Goal: Information Seeking & Learning: Learn about a topic

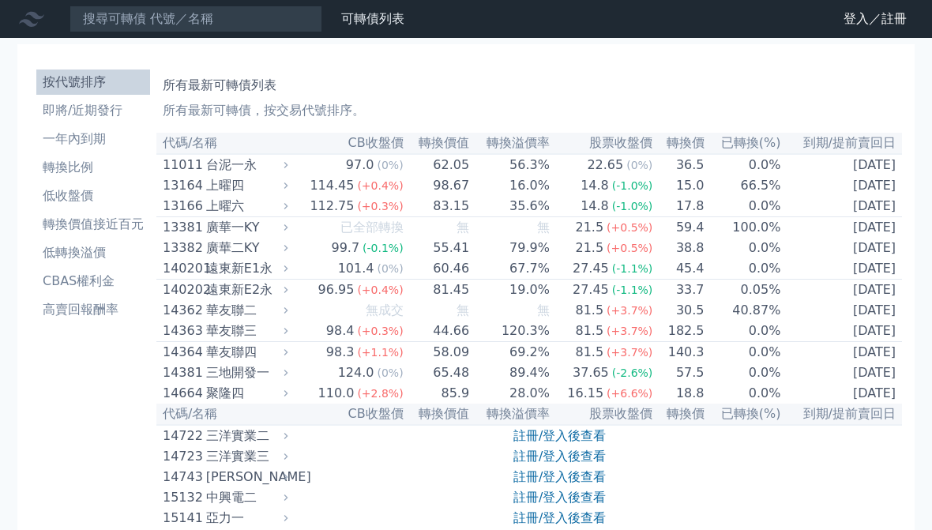
click at [96, 273] on li "CBAS權利金" at bounding box center [93, 281] width 114 height 19
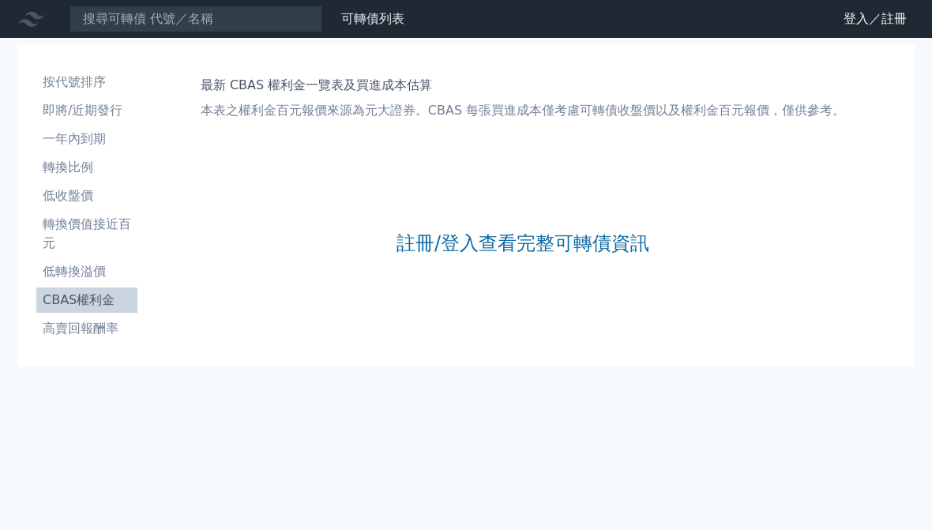
click at [476, 250] on link "註冊/登入查看完整可轉債資訊" at bounding box center [523, 243] width 253 height 25
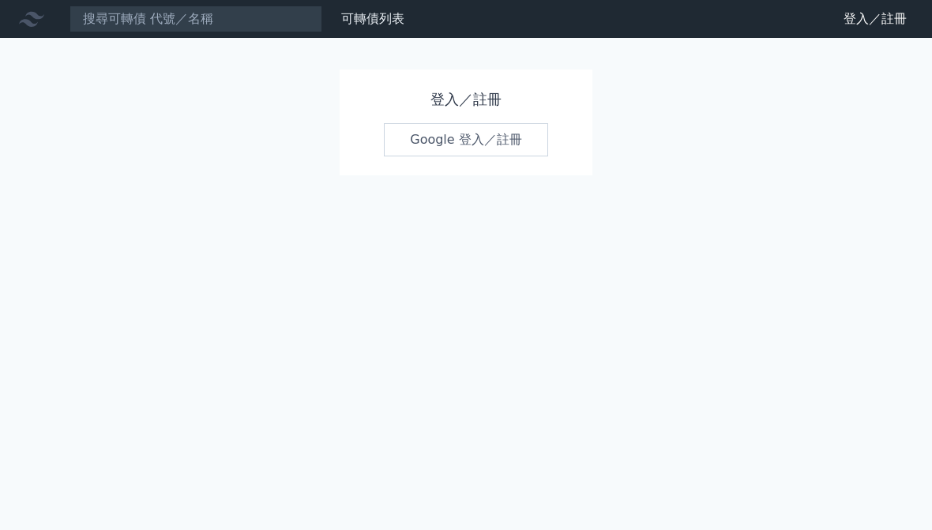
click at [519, 144] on link "Google 登入／註冊" at bounding box center [466, 139] width 164 height 33
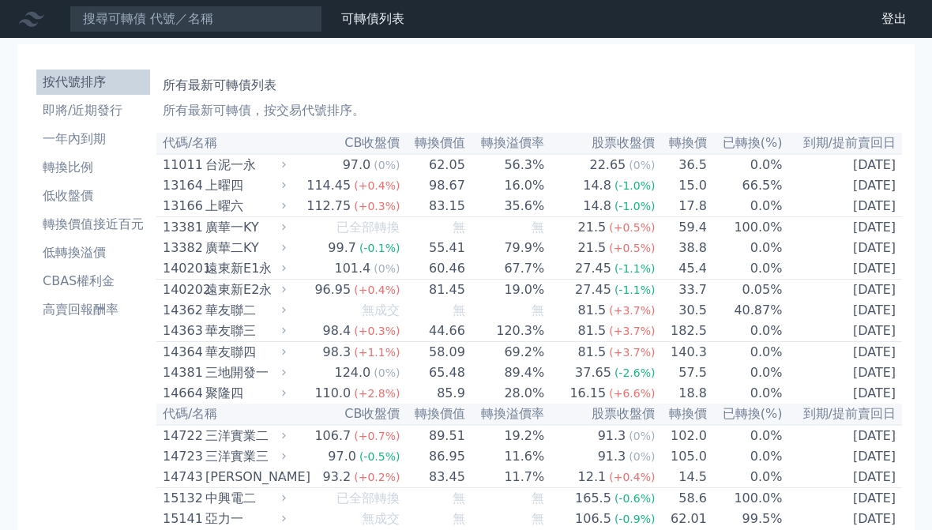
click at [96, 289] on li "CBAS權利金" at bounding box center [93, 281] width 114 height 19
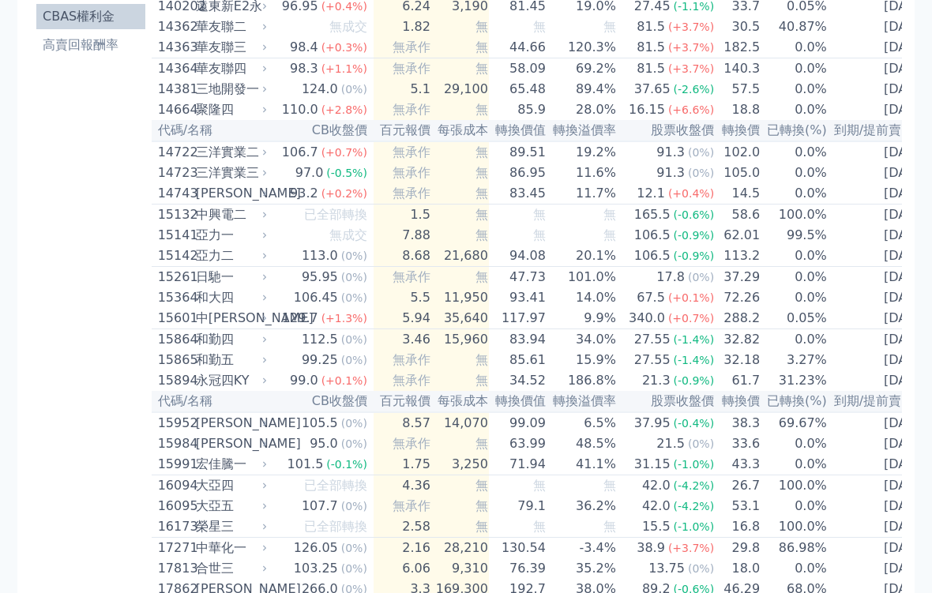
scroll to position [284, 0]
click at [218, 307] on div "和大四" at bounding box center [230, 297] width 68 height 19
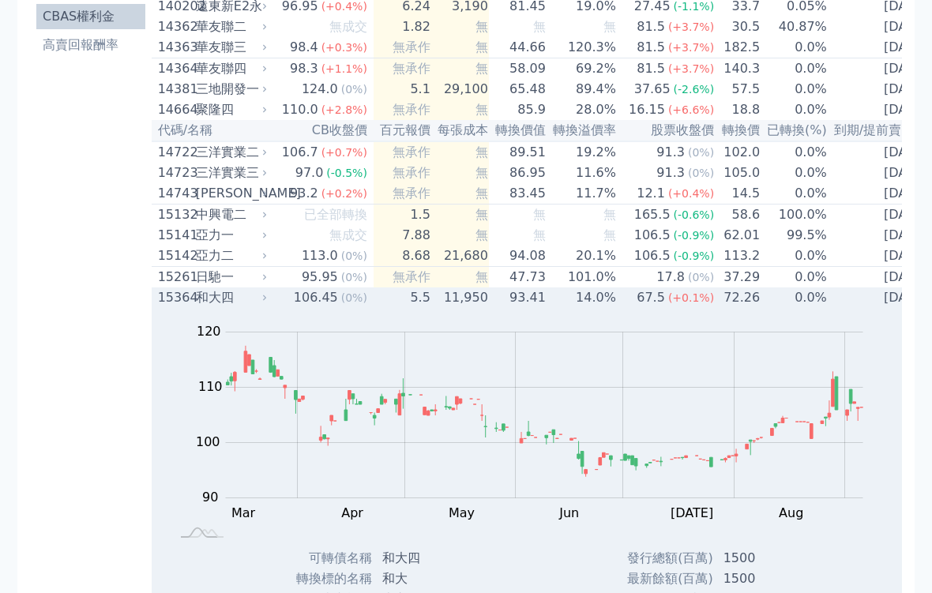
click at [210, 307] on div "和大四" at bounding box center [230, 297] width 68 height 19
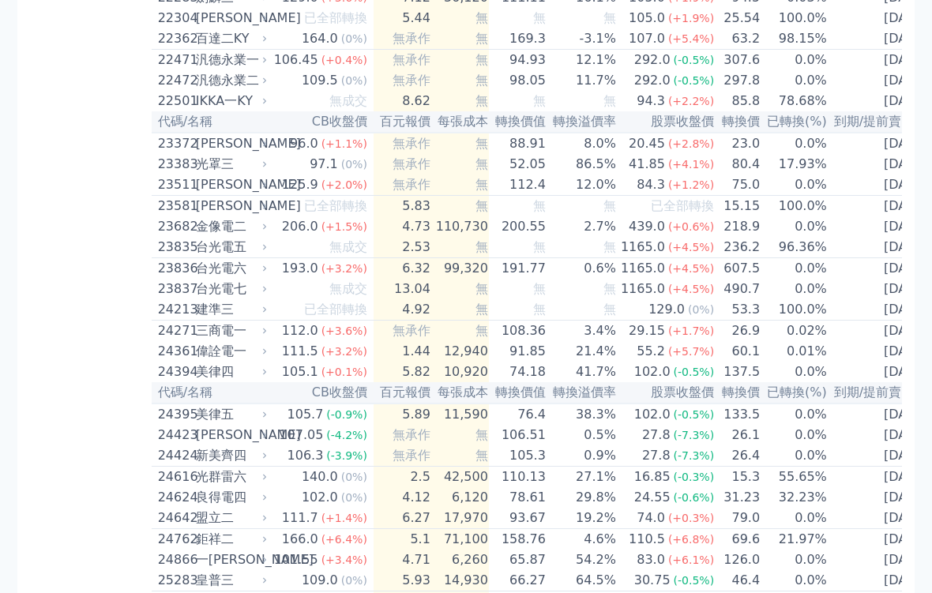
scroll to position [1105, 0]
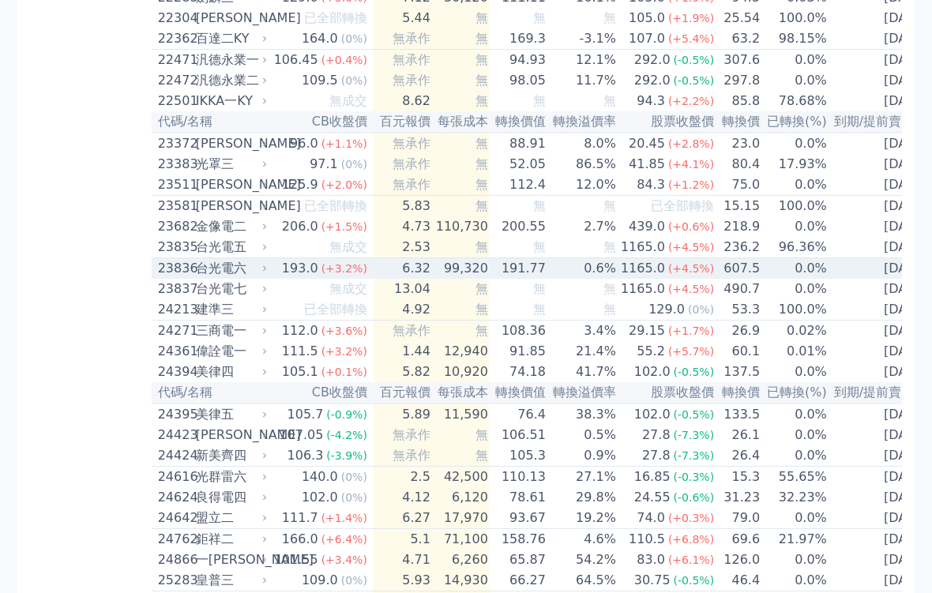
click at [218, 278] on div "台光電六" at bounding box center [230, 268] width 68 height 19
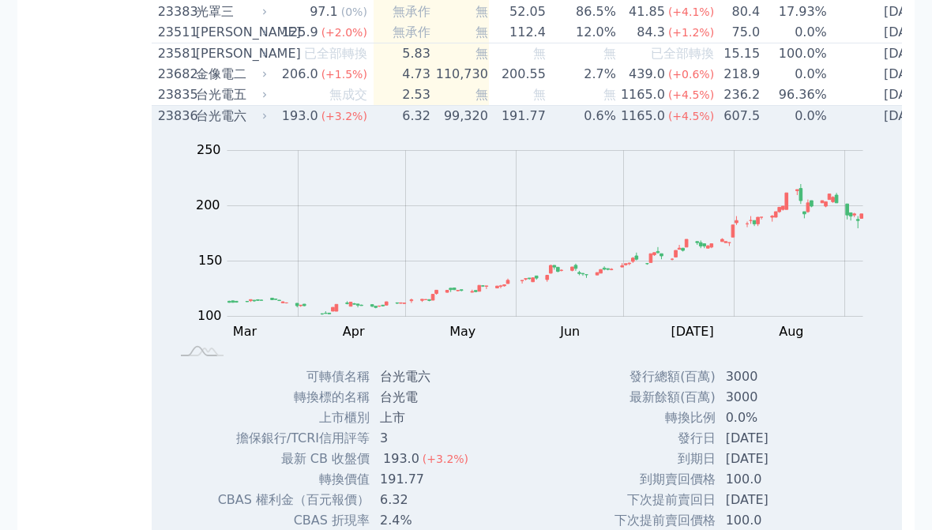
scroll to position [1256, 0]
click at [225, 127] on div "台光電六" at bounding box center [230, 117] width 68 height 19
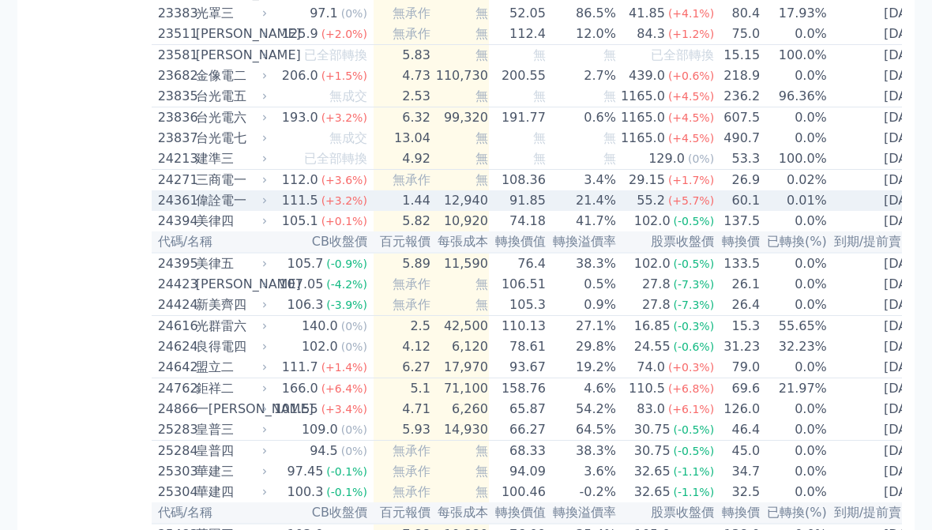
click at [230, 210] on div "偉詮電一" at bounding box center [230, 200] width 68 height 19
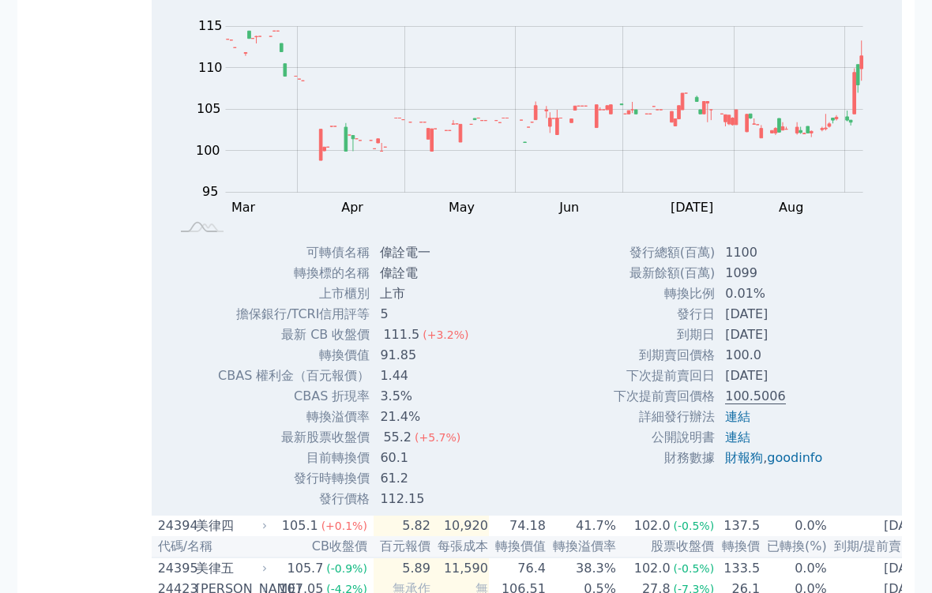
scroll to position [1465, 0]
click at [792, 465] on link "goodinfo" at bounding box center [794, 457] width 55 height 15
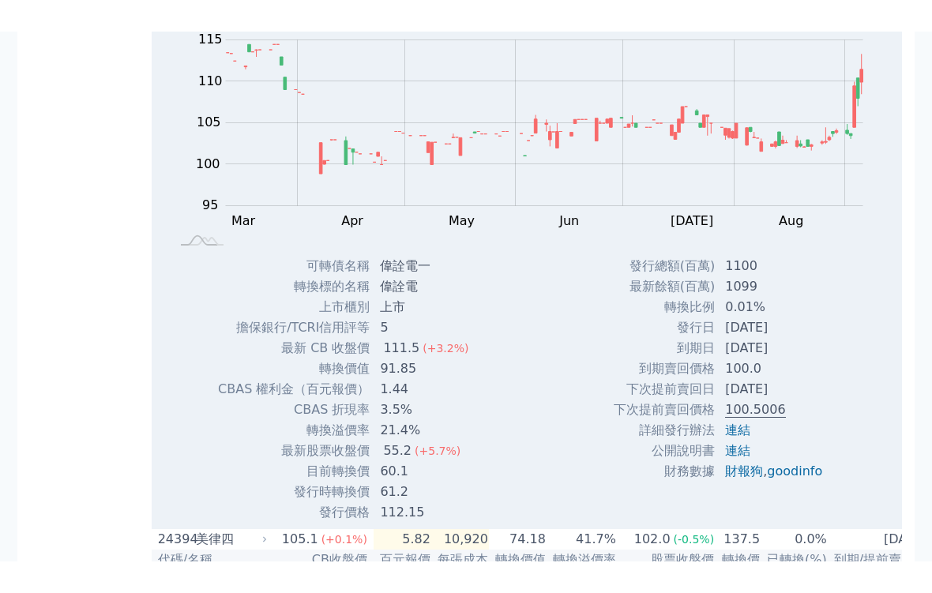
scroll to position [1482, 0]
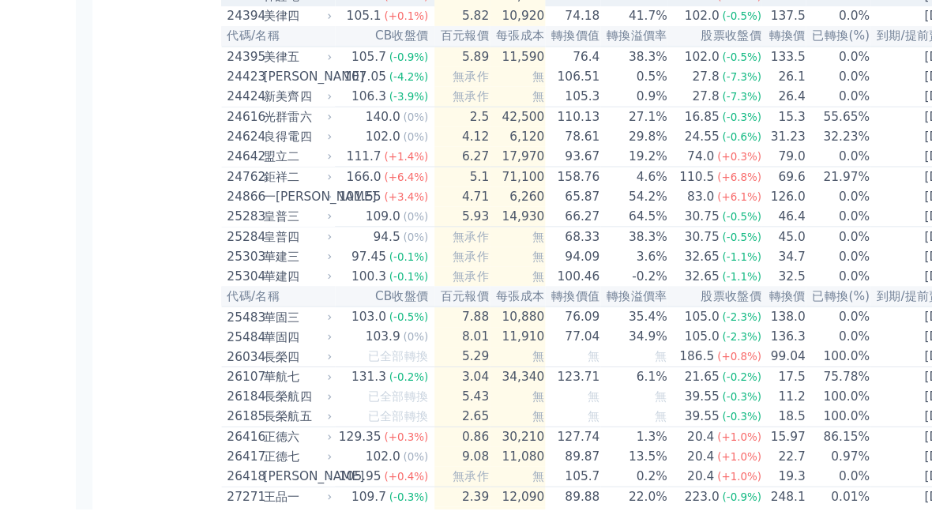
scroll to position [1461, 0]
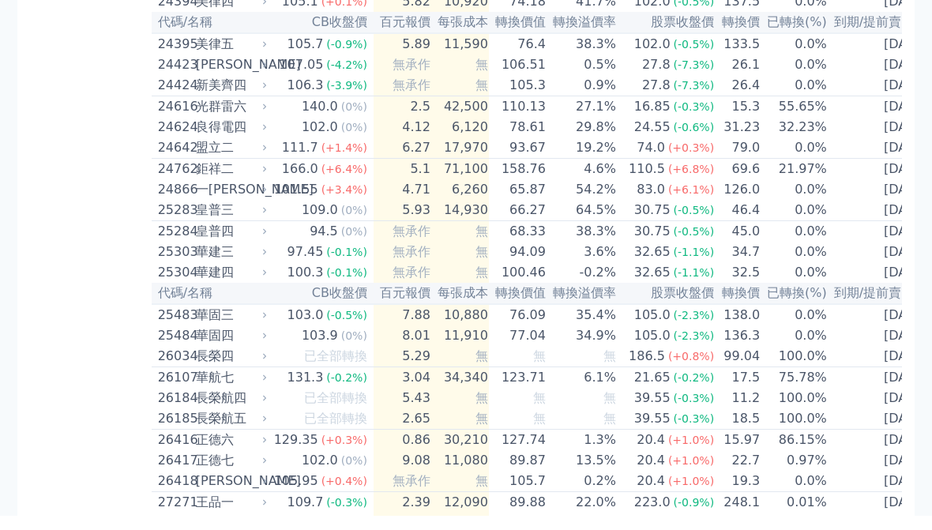
click at [222, 193] on div "鉅祥二" at bounding box center [230, 183] width 68 height 19
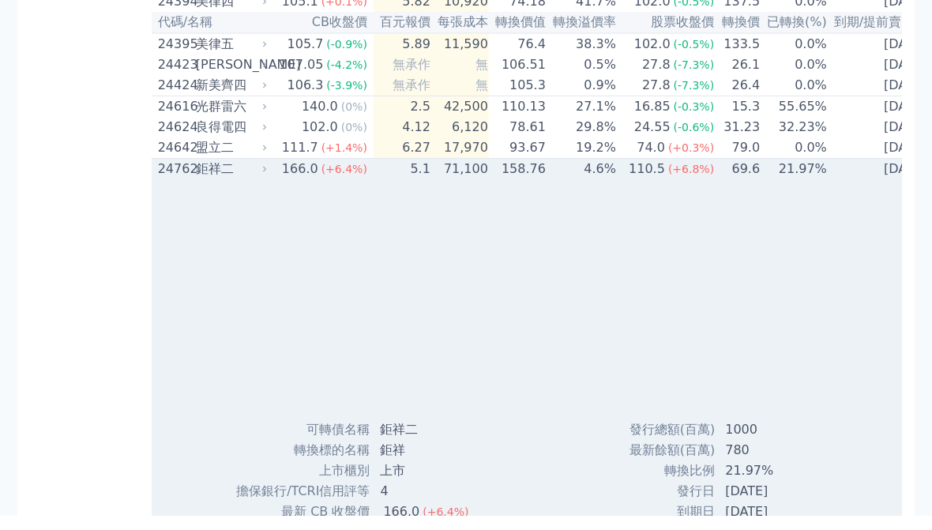
scroll to position [1476, 0]
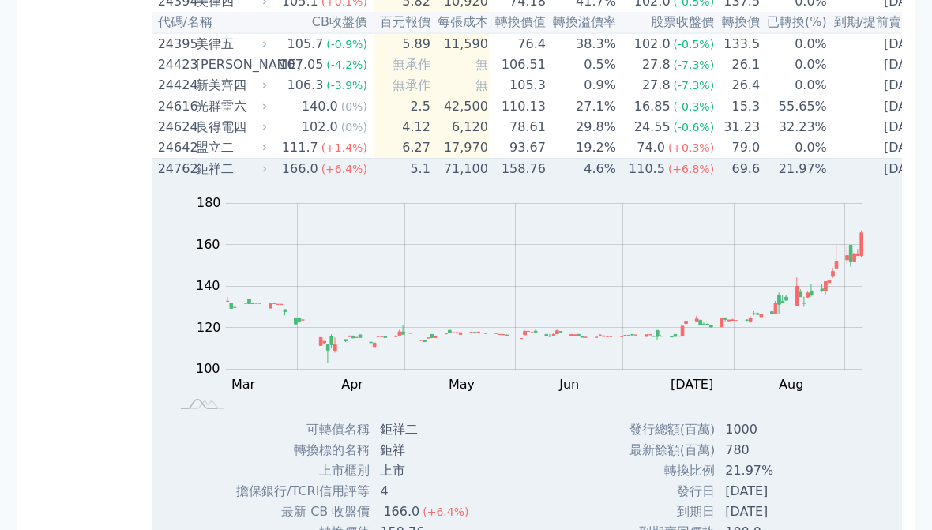
click at [209, 179] on div "鉅祥二" at bounding box center [230, 169] width 68 height 19
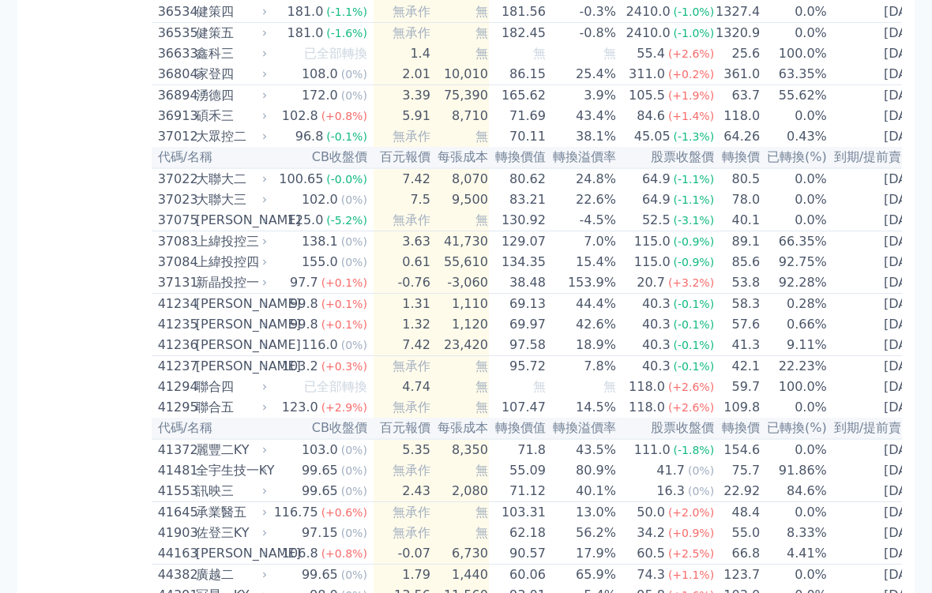
scroll to position [3783, 0]
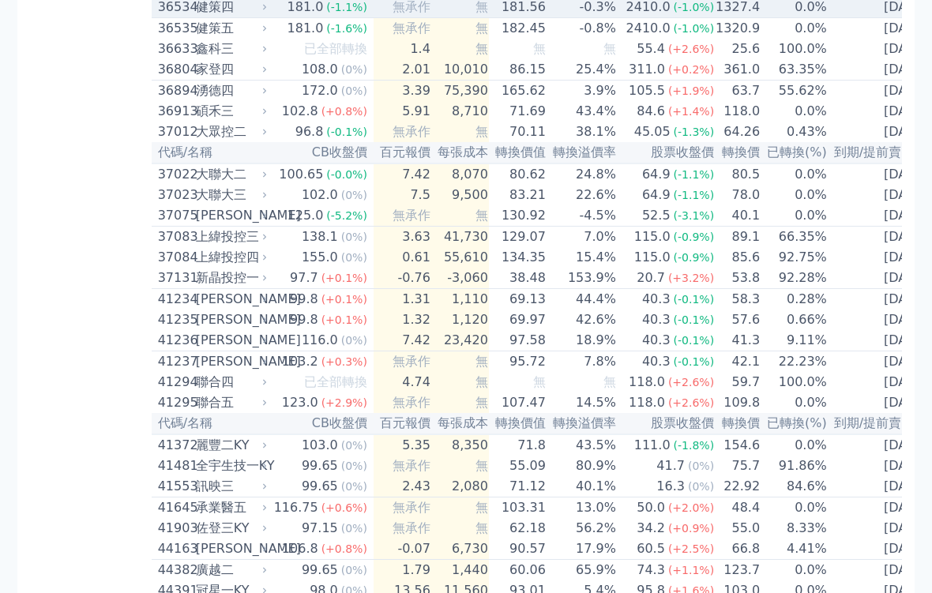
click at [219, 17] on div "健策四" at bounding box center [230, 7] width 68 height 19
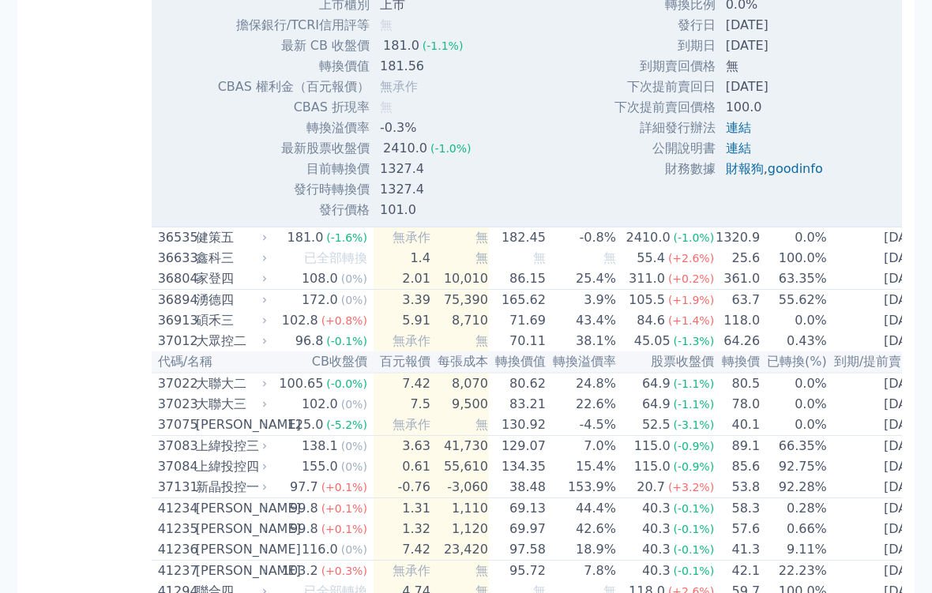
scroll to position [4089, 0]
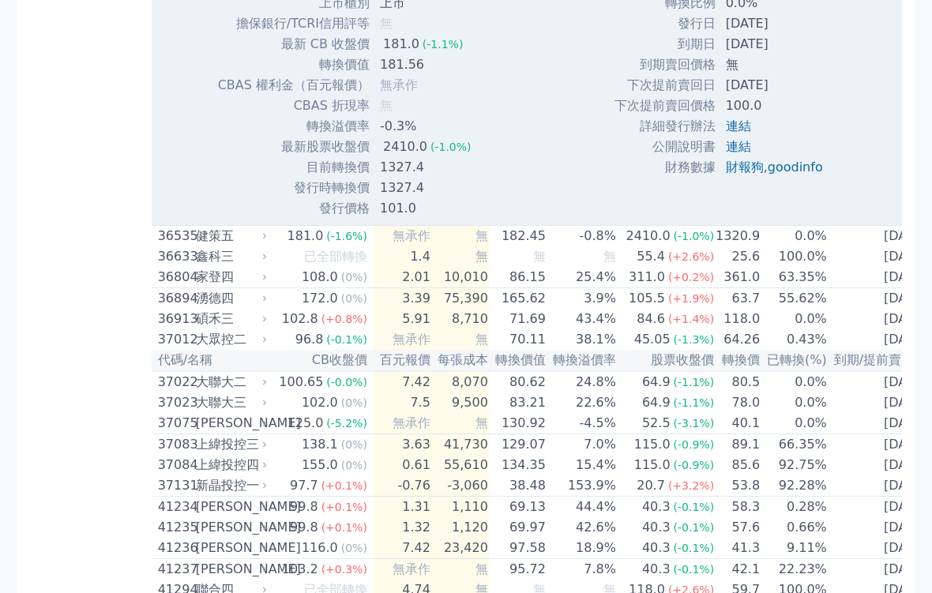
click at [795, 175] on link "goodinfo" at bounding box center [795, 167] width 55 height 15
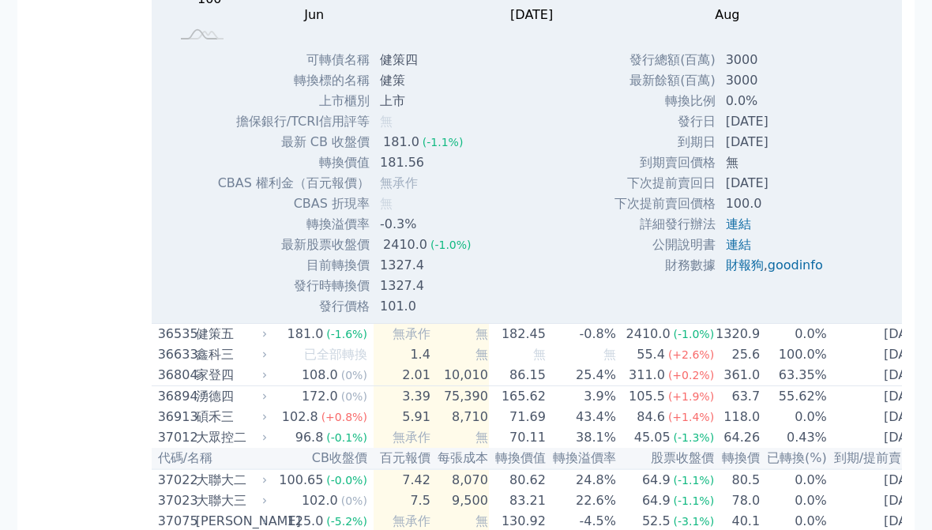
scroll to position [3991, 0]
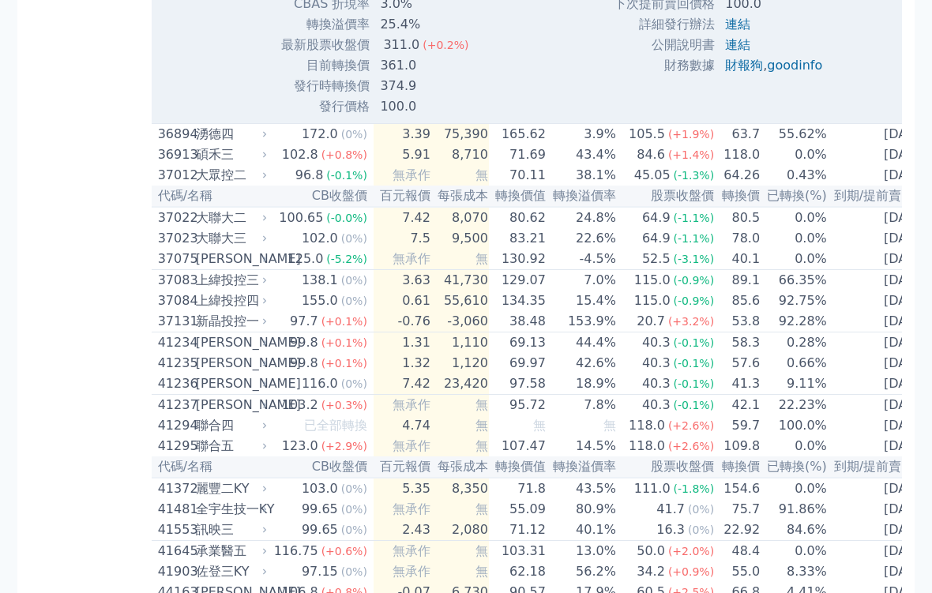
scroll to position [4255, 0]
click at [792, 72] on link "goodinfo" at bounding box center [794, 64] width 55 height 15
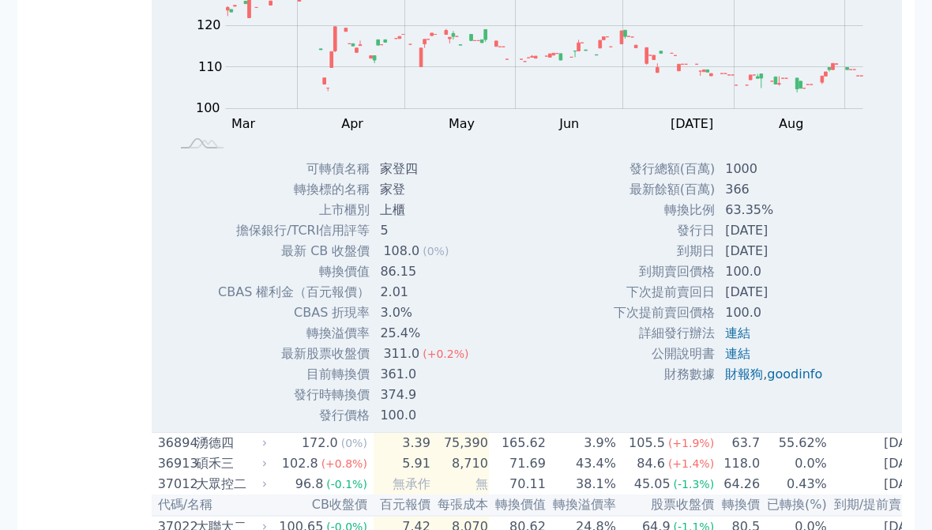
scroll to position [3944, 0]
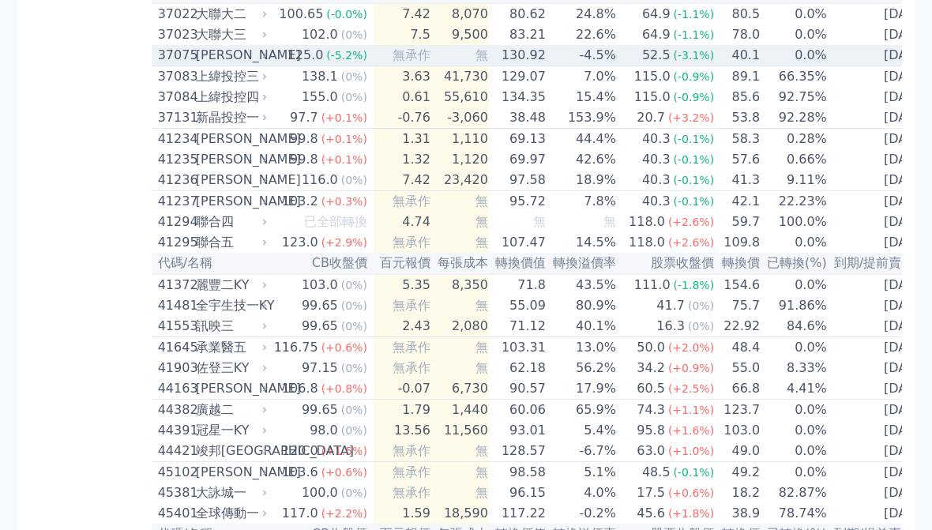
click at [199, 65] on div "[PERSON_NAME]" at bounding box center [230, 55] width 68 height 19
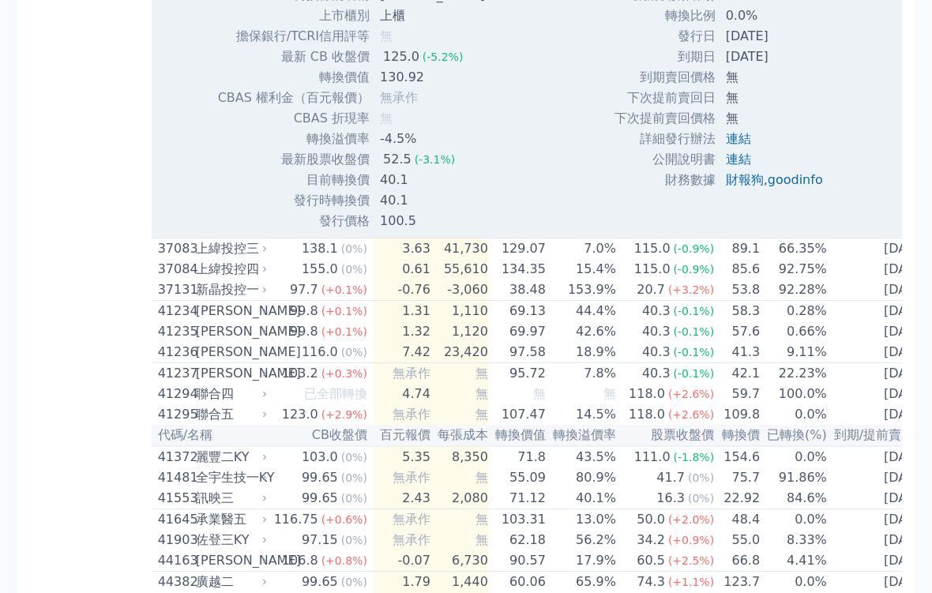
scroll to position [4287, 0]
click at [784, 186] on link "goodinfo" at bounding box center [795, 178] width 55 height 15
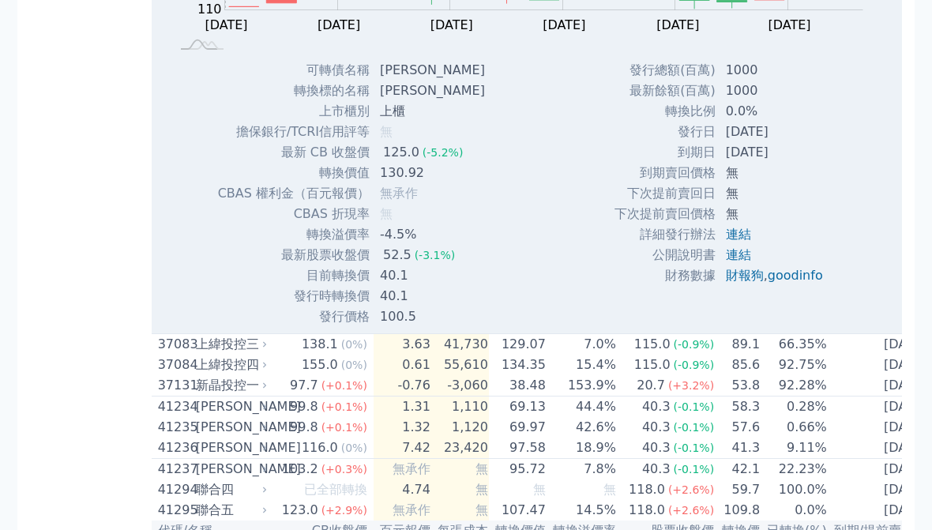
scroll to position [4190, 0]
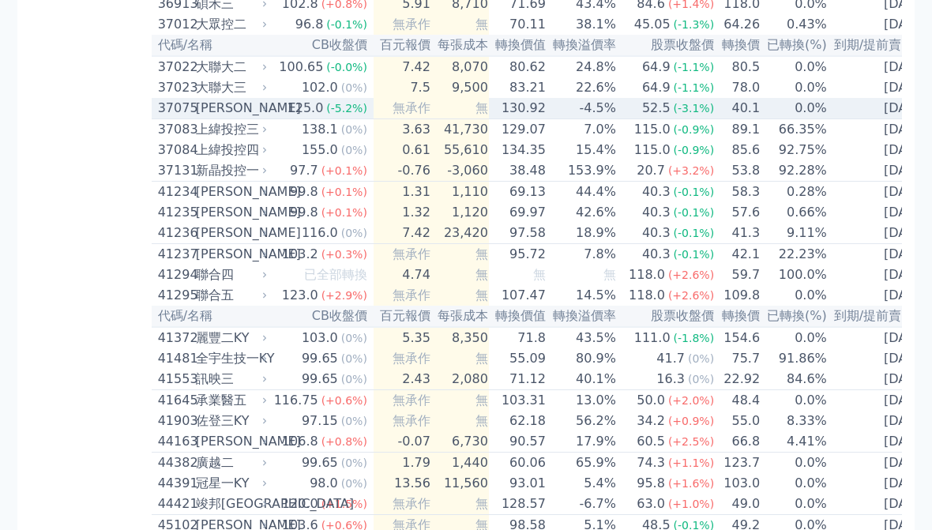
scroll to position [3891, 0]
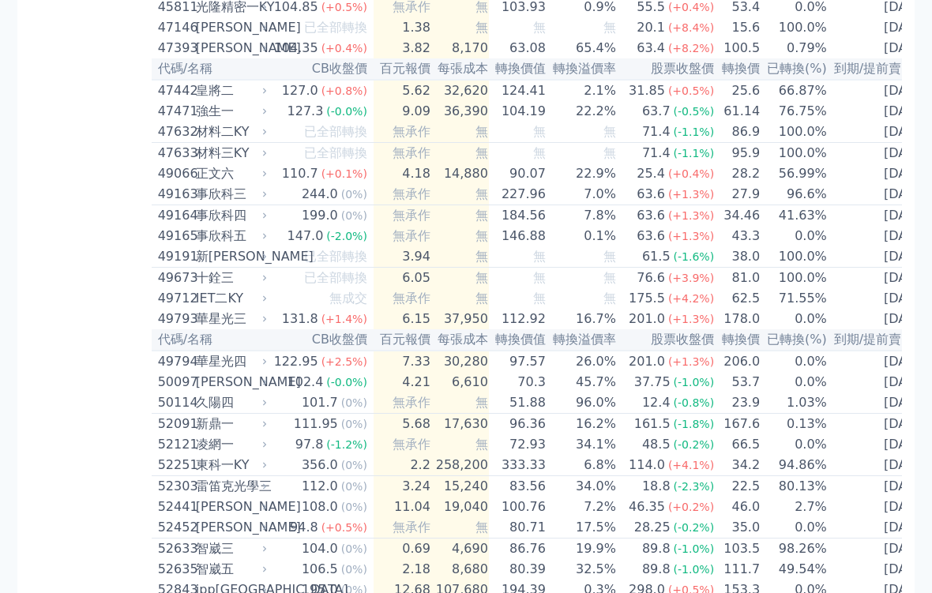
scroll to position [4682, 0]
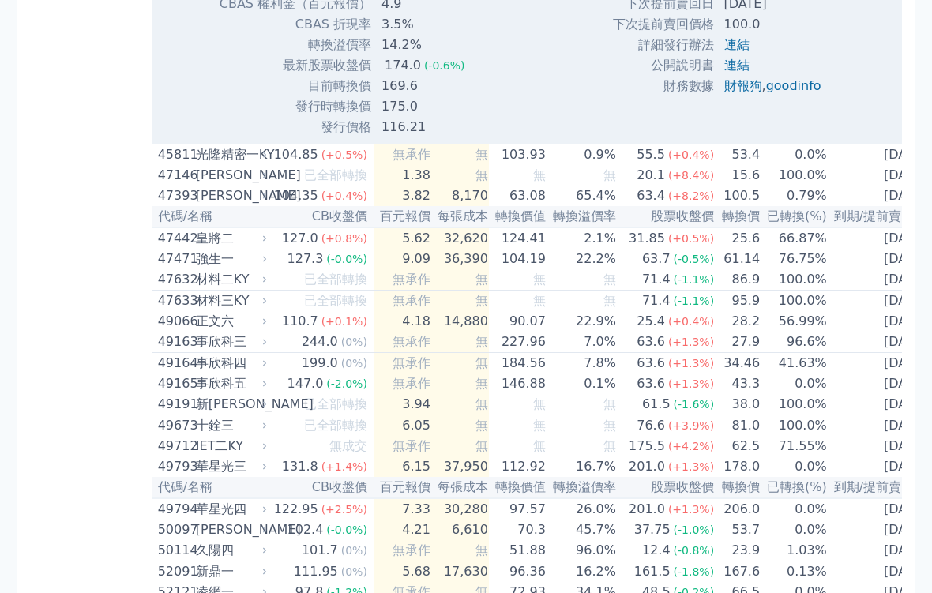
scroll to position [5046, 0]
click at [786, 93] on link "goodinfo" at bounding box center [793, 85] width 55 height 15
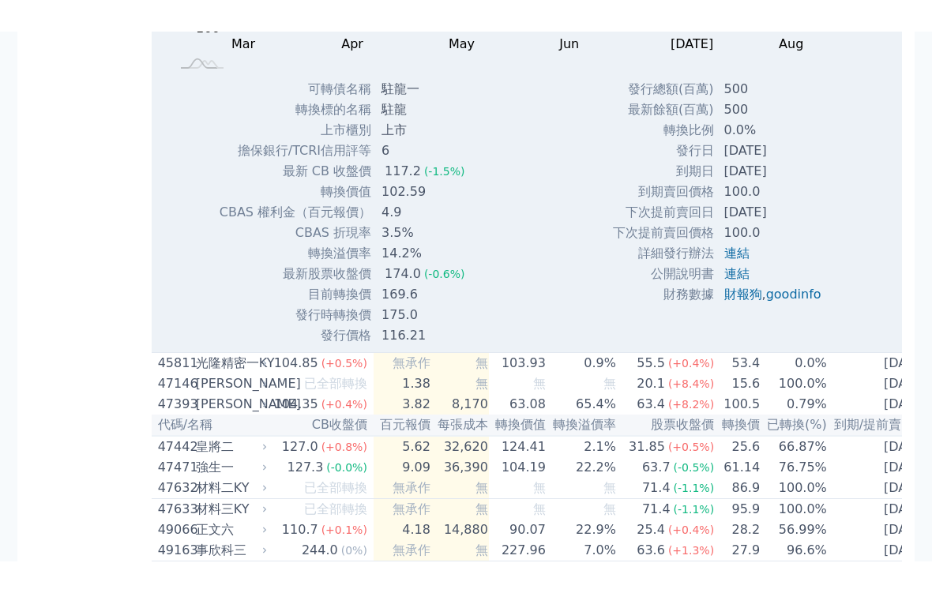
scroll to position [4808, 0]
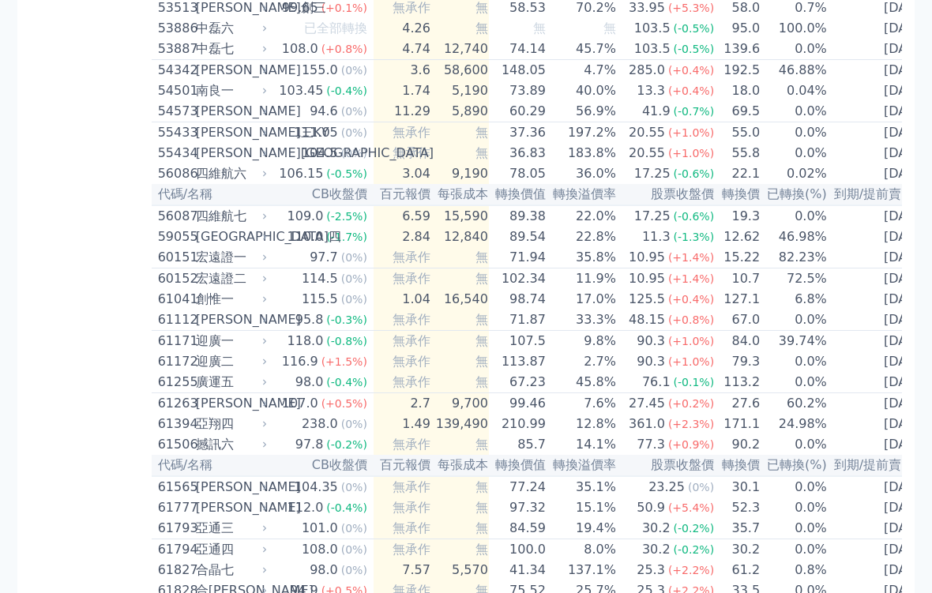
scroll to position [5368, 0]
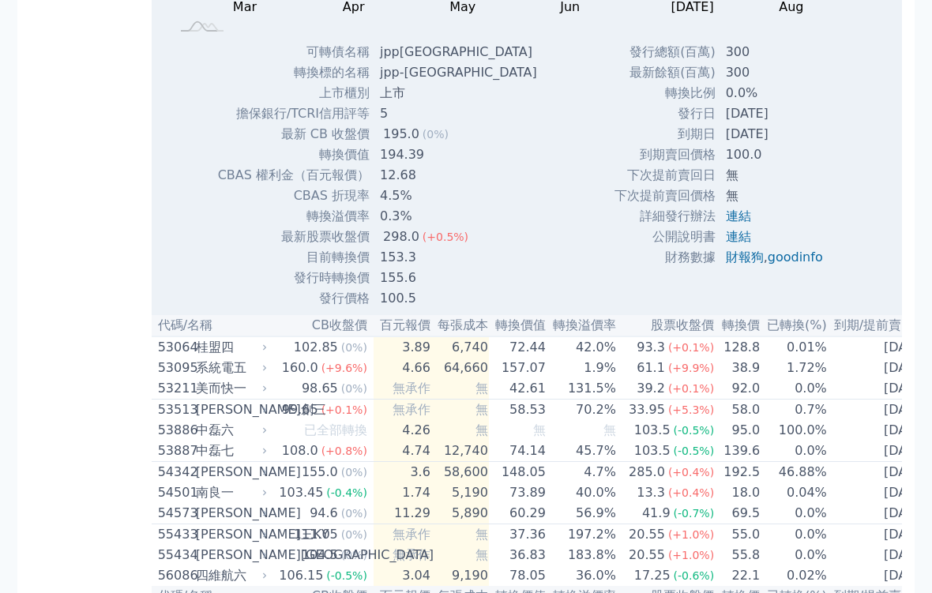
scroll to position [5479, 0]
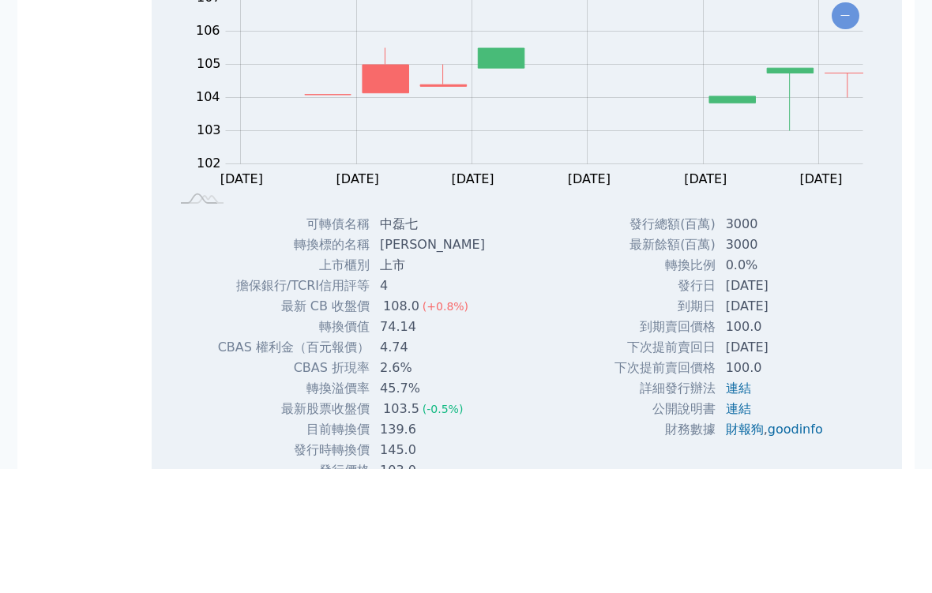
scroll to position [5453, 0]
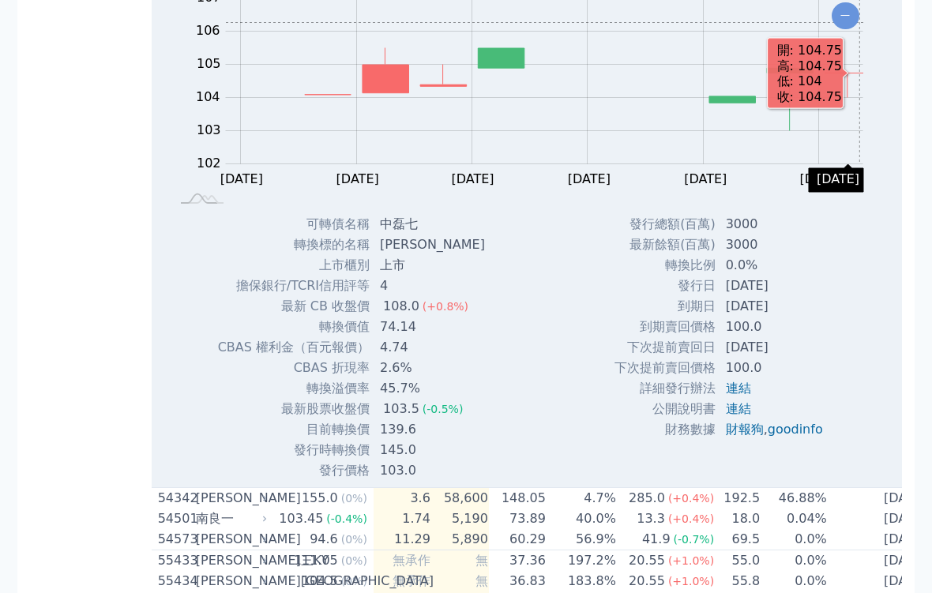
click at [174, 214] on div "Zoom Out 100 107 106 105 100 104 103 102 101 108 L Mar Jun 06 Jun 04 Jun 02 May…" at bounding box center [527, 94] width 750 height 240
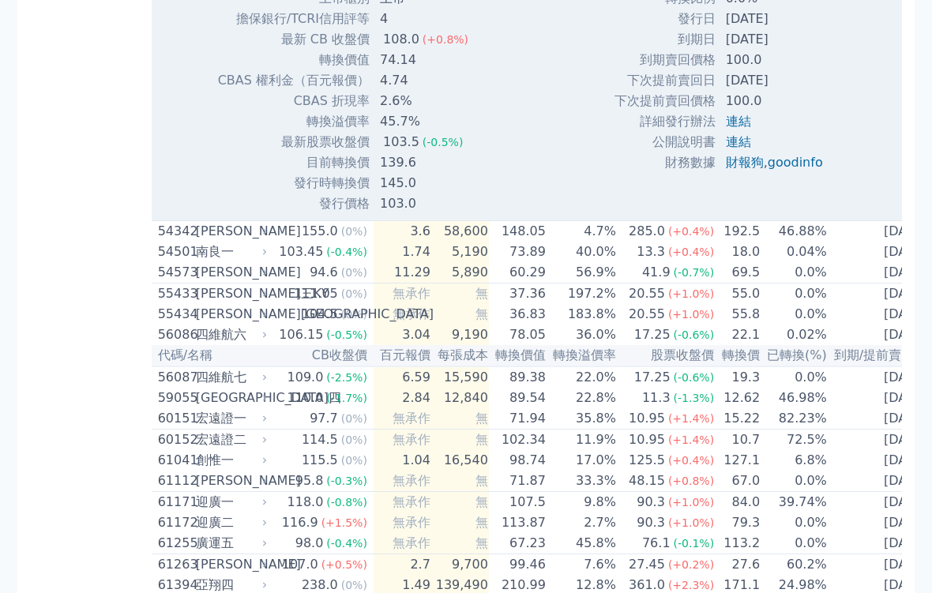
scroll to position [5754, 0]
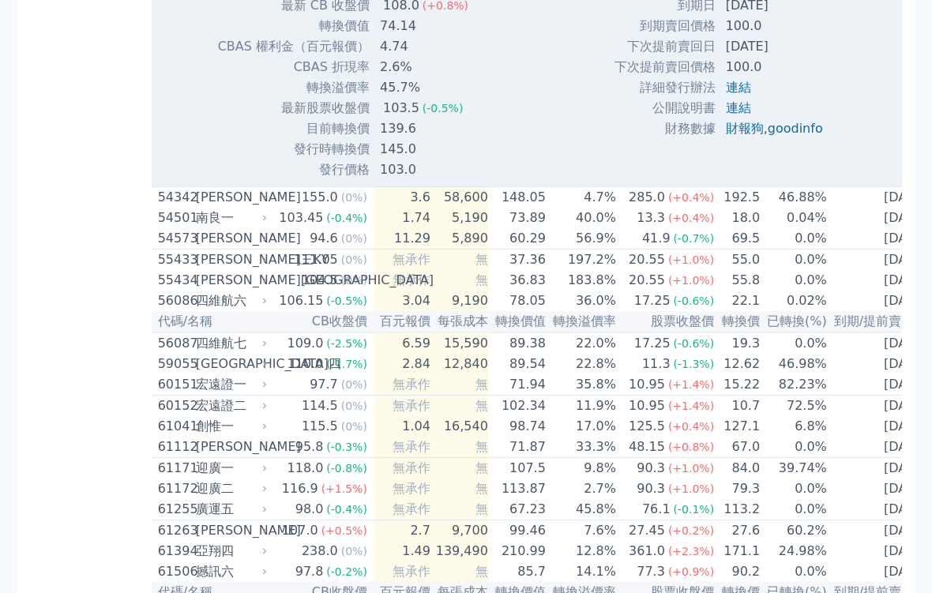
click at [796, 136] on link "goodinfo" at bounding box center [795, 128] width 55 height 15
